Goal: Complete application form

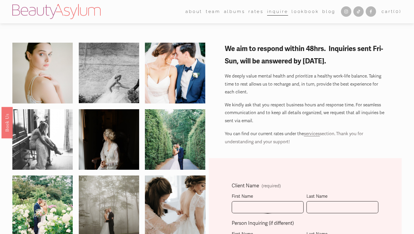
click at [314, 132] on span "services" at bounding box center [312, 133] width 16 height 5
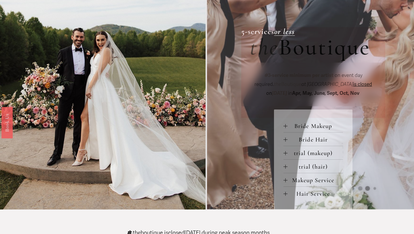
scroll to position [187, 0]
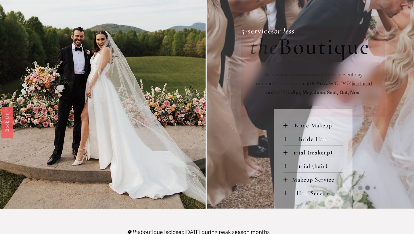
click at [315, 140] on span "Bride Hair" at bounding box center [316, 138] width 56 height 7
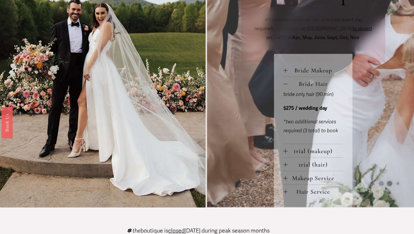
scroll to position [247, 0]
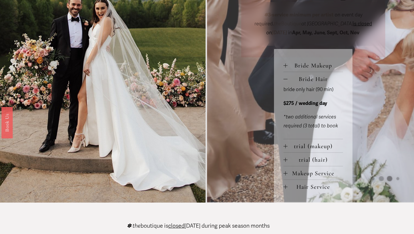
click at [317, 187] on span "Hair Service" at bounding box center [316, 186] width 56 height 7
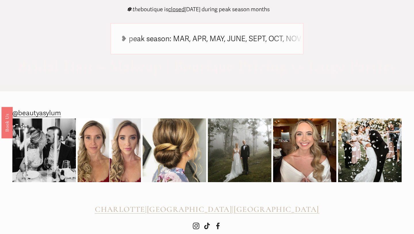
scroll to position [600, 0]
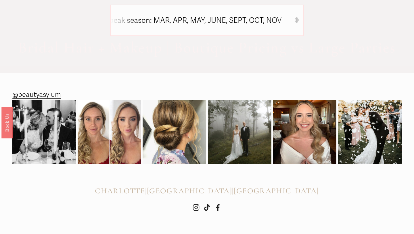
click at [212, 187] on span "[GEOGRAPHIC_DATA]" at bounding box center [189, 190] width 85 height 9
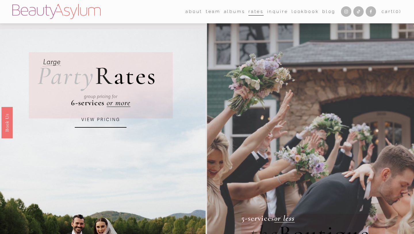
click at [66, 10] on img at bounding box center [56, 11] width 88 height 15
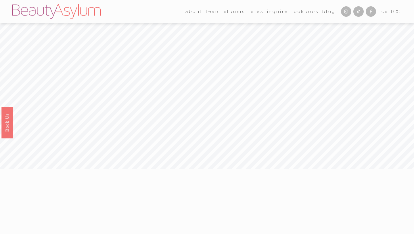
click at [256, 12] on link "Rates" at bounding box center [256, 11] width 15 height 9
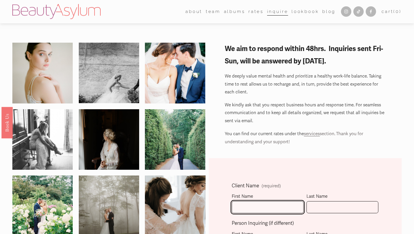
click at [260, 206] on input "First Name" at bounding box center [268, 207] width 72 height 12
type input "[PERSON_NAME]"
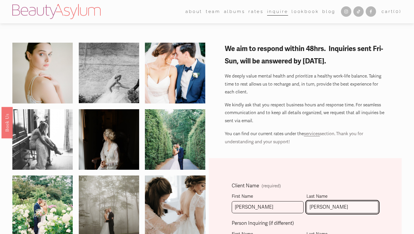
type input "[PERSON_NAME]"
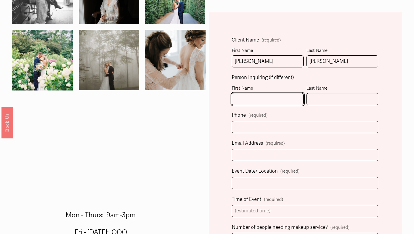
scroll to position [148, 0]
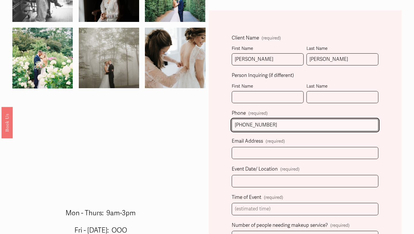
type input "[PHONE_NUMBER]"
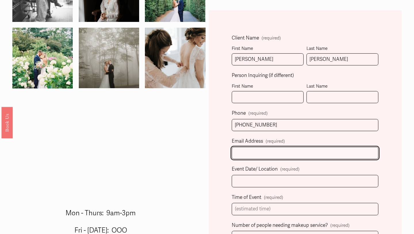
click at [268, 154] on input "Email Address (required)" at bounding box center [305, 153] width 147 height 12
type input "[EMAIL_ADDRESS][DOMAIN_NAME]"
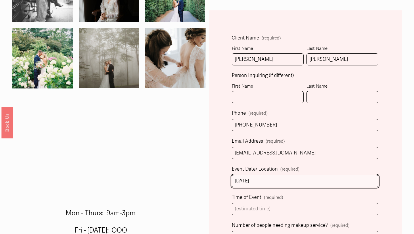
click at [267, 180] on input "[DATE]" at bounding box center [305, 181] width 147 height 12
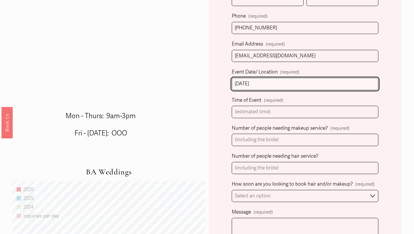
scroll to position [279, 0]
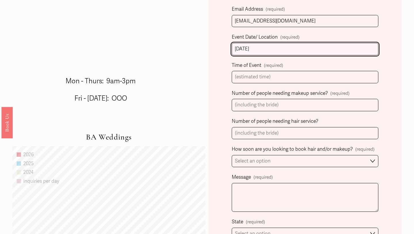
click at [310, 48] on input "[DATE]" at bounding box center [305, 49] width 147 height 12
type input "[DATE] / Montaluce Winery"
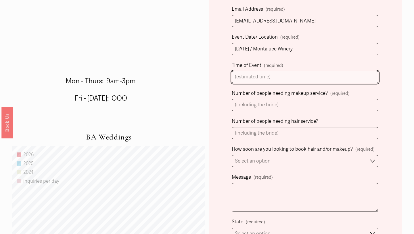
click at [269, 76] on input "Time of Event (required)" at bounding box center [305, 77] width 147 height 12
type input "first look 2:30pm wedding 4:30"
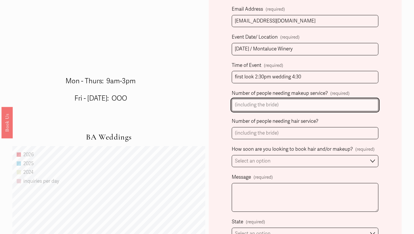
click at [281, 107] on input "Number of people needing makeup service? (required)" at bounding box center [305, 105] width 147 height 12
type input "0"
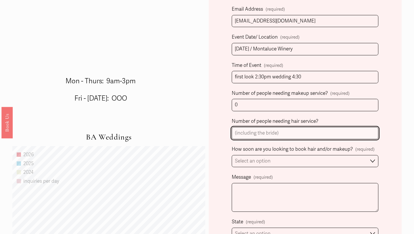
click at [278, 128] on input "Number of people needing hair service?" at bounding box center [305, 133] width 147 height 12
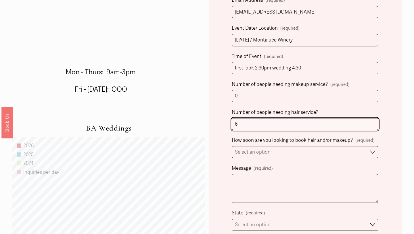
scroll to position [299, 0]
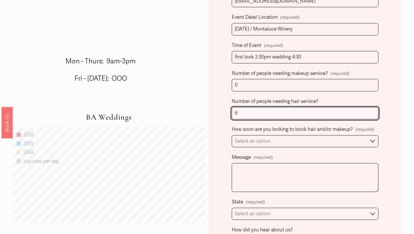
type input "6"
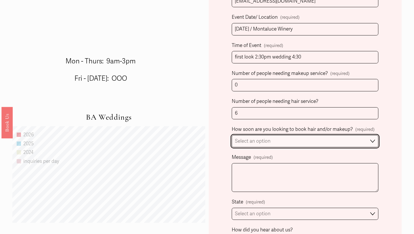
click at [260, 143] on select "Select an option Immediately 1-2 weeks I'm looking for information & not ready …" at bounding box center [305, 141] width 147 height 12
click at [259, 138] on select "Immediately 1-2 weeks I'm looking for information & not ready to book just yet" at bounding box center [305, 141] width 147 height 12
select select "Immediately"
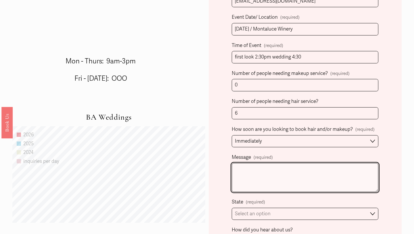
click at [256, 166] on textarea "Message (required)" at bounding box center [305, 177] width 147 height 29
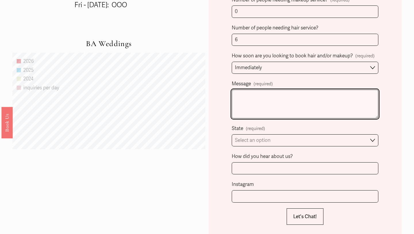
scroll to position [373, 0]
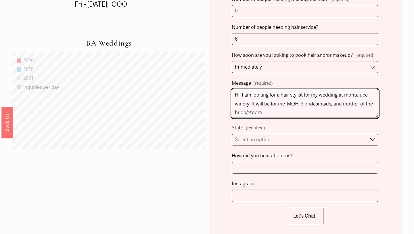
click at [252, 113] on textarea "Hi! I am looking for a hair stylist for my wedding at montaluce winery! It will…" at bounding box center [305, 103] width 147 height 29
type textarea "Hi! I am looking for a hair stylist for my wedding at montaluce winery! It will…"
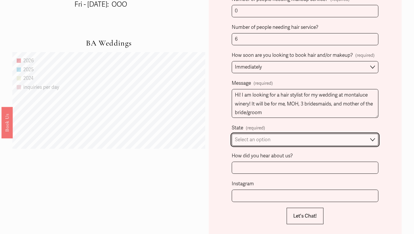
click at [297, 142] on select "Select an option Please Select One [GEOGRAPHIC_DATA], [GEOGRAPHIC_DATA] [GEOGRA…" at bounding box center [305, 140] width 147 height 12
select select "[GEOGRAPHIC_DATA], [GEOGRAPHIC_DATA]"
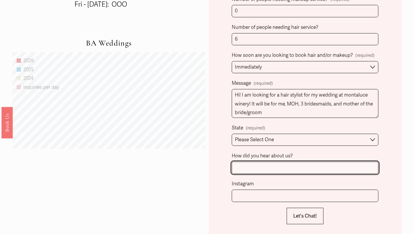
click at [286, 163] on input "How did you hear about us?" at bounding box center [305, 167] width 147 height 12
type input "the knot"
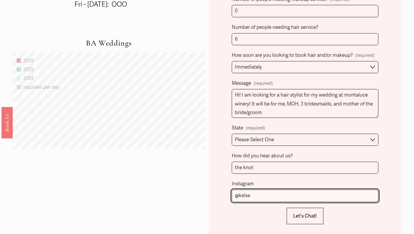
type input "@kelseyycurrie"
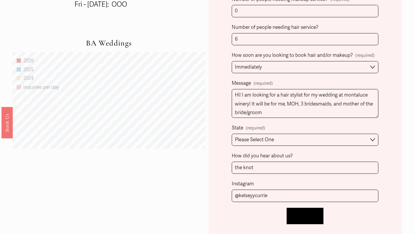
click at [310, 220] on button "Let's Chat! Let's Chat!" at bounding box center [305, 215] width 37 height 16
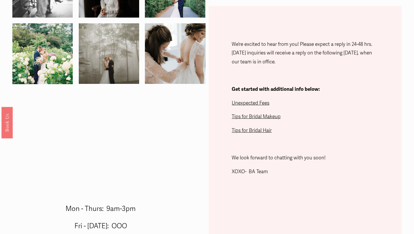
scroll to position [145, 0]
